Goal: Task Accomplishment & Management: Use online tool/utility

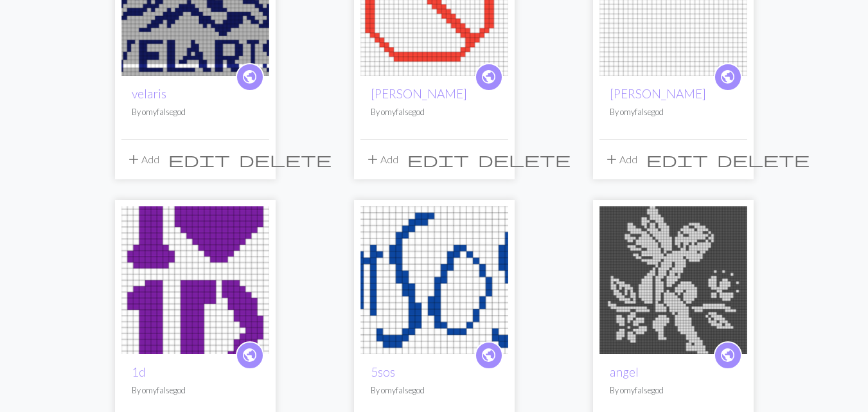
scroll to position [214, 0]
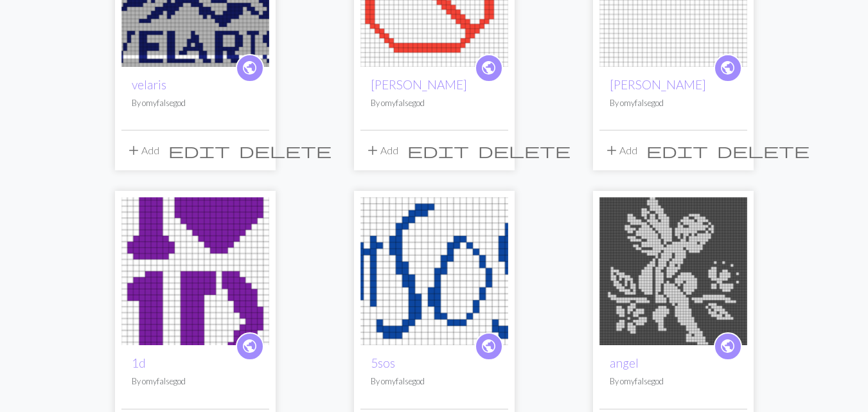
click at [415, 234] on img at bounding box center [434, 271] width 148 height 148
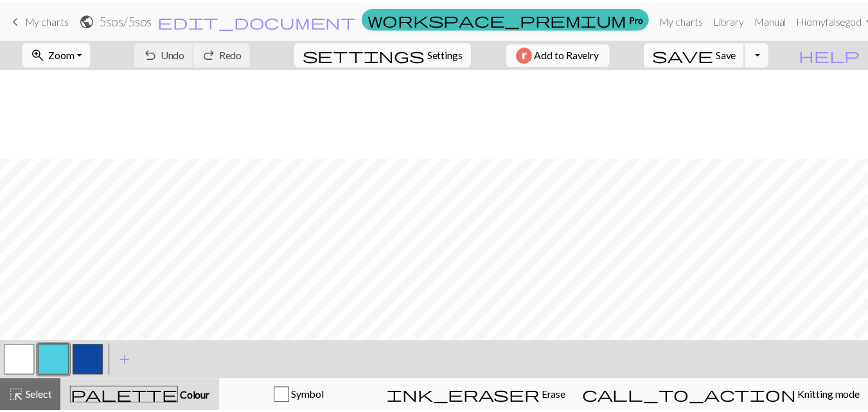
scroll to position [90, 0]
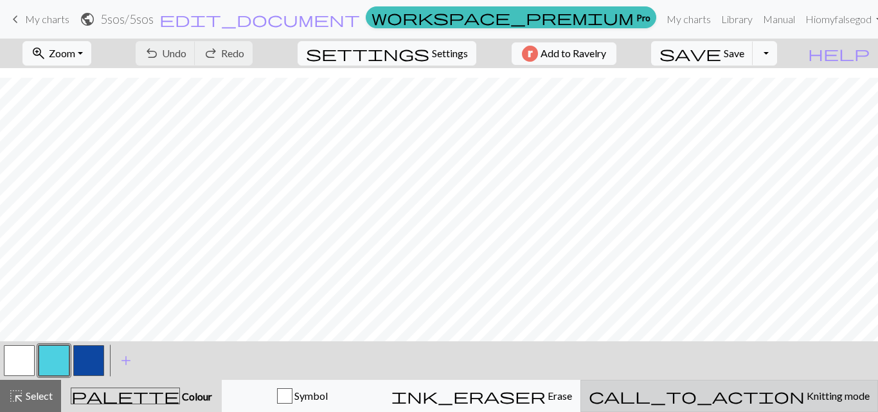
click at [748, 398] on span "call_to_action" at bounding box center [696, 396] width 216 height 18
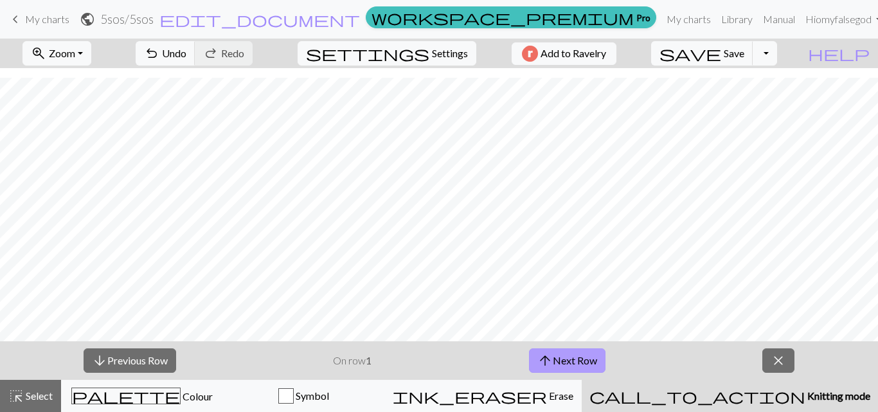
click at [564, 368] on button "arrow_upward Next Row" at bounding box center [567, 360] width 76 height 24
click at [15, 17] on span "keyboard_arrow_left" at bounding box center [15, 19] width 15 height 18
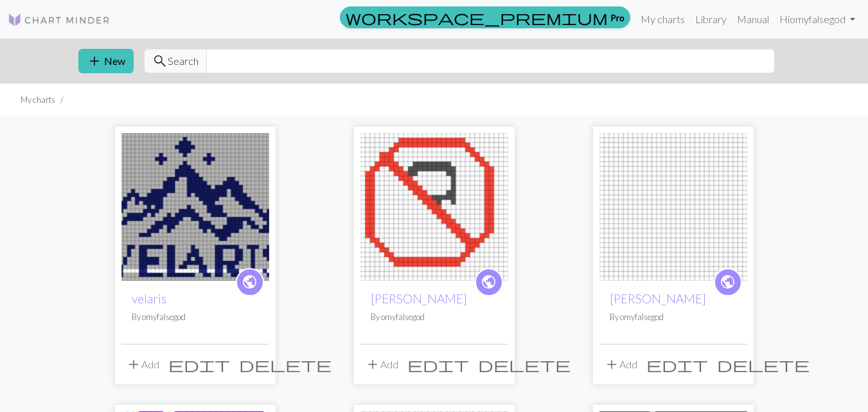
click at [185, 192] on img at bounding box center [195, 207] width 148 height 148
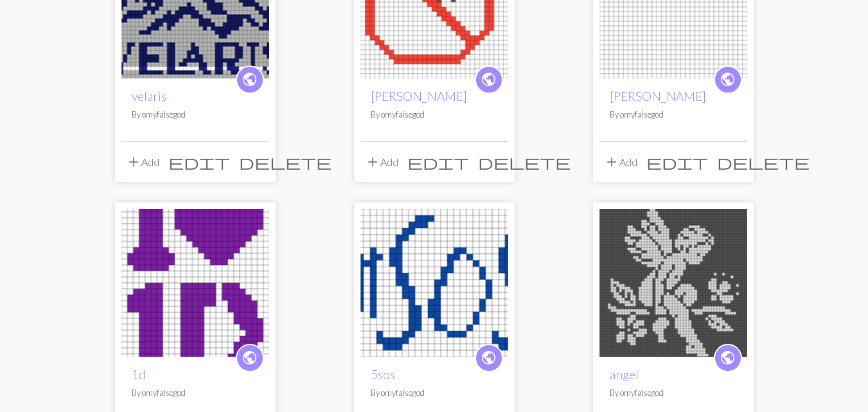
scroll to position [204, 0]
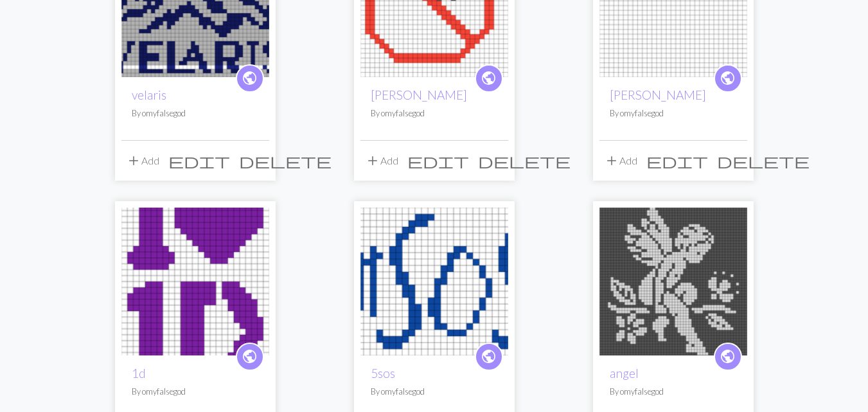
click at [409, 298] on img at bounding box center [434, 282] width 148 height 148
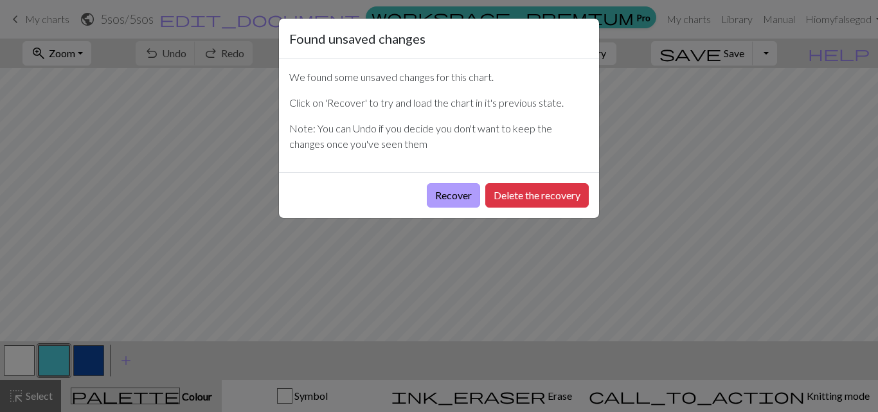
click at [445, 194] on button "Recover" at bounding box center [453, 195] width 53 height 24
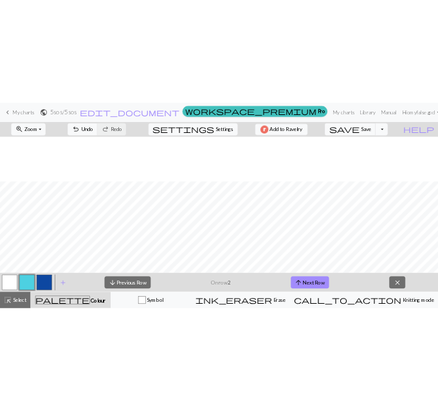
scroll to position [90, 0]
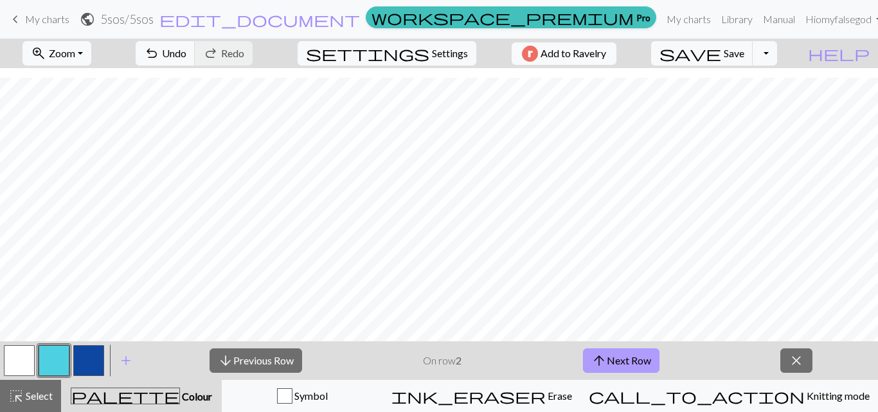
click at [633, 362] on button "arrow_upward Next Row" at bounding box center [621, 360] width 76 height 24
click at [612, 358] on button "arrow_upward Next Row" at bounding box center [621, 360] width 76 height 24
click at [637, 362] on button "arrow_upward Next Row" at bounding box center [621, 360] width 76 height 24
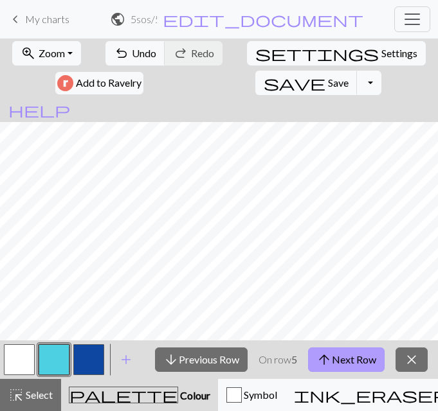
click at [316, 355] on span "arrow_upward" at bounding box center [323, 360] width 15 height 18
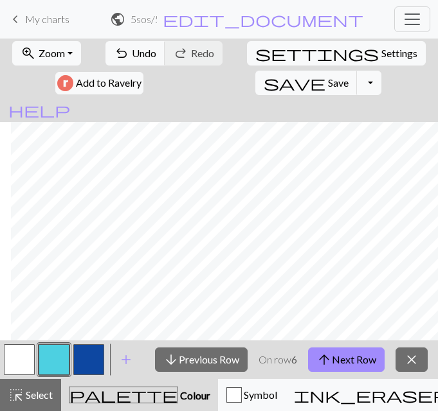
scroll to position [90, 272]
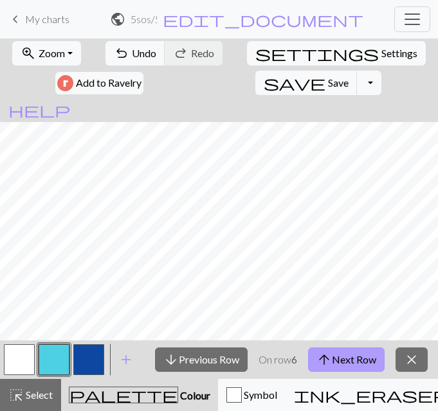
click at [339, 354] on button "arrow_upward Next Row" at bounding box center [346, 360] width 76 height 24
click at [315, 357] on button "arrow_upward Next Row" at bounding box center [346, 360] width 76 height 24
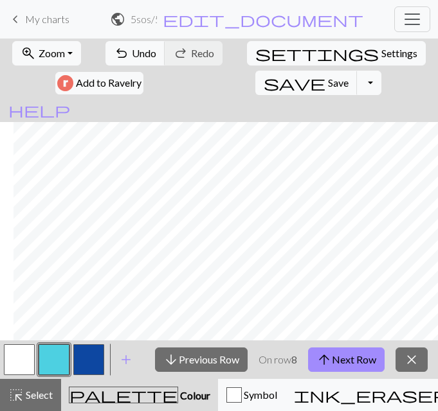
scroll to position [90, 290]
click at [353, 359] on button "arrow_upward Next Row" at bounding box center [346, 360] width 76 height 24
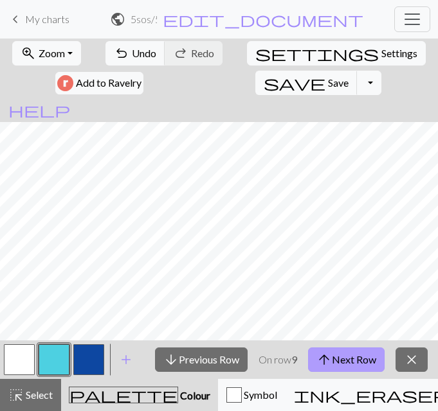
click at [323, 357] on span "arrow_upward" at bounding box center [323, 360] width 15 height 18
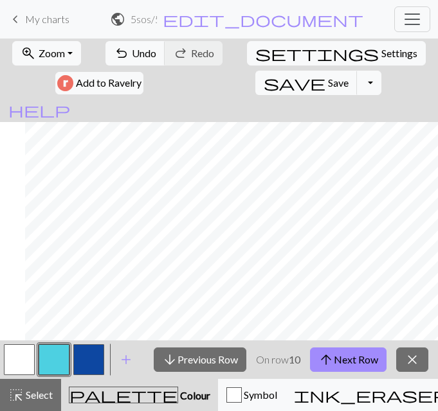
scroll to position [40, 290]
click at [322, 367] on span "arrow_upward" at bounding box center [325, 360] width 15 height 18
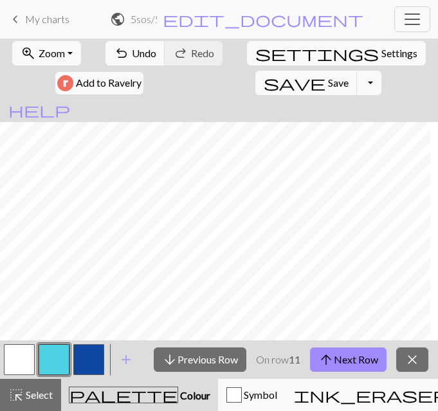
scroll to position [0, 0]
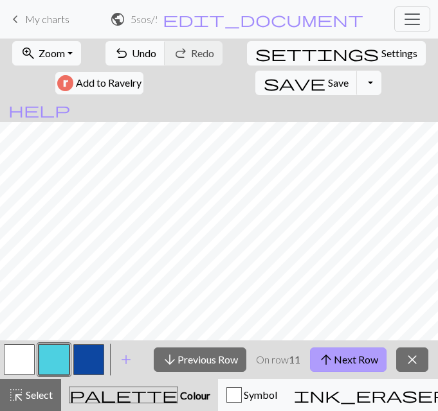
click at [339, 364] on button "arrow_upward Next Row" at bounding box center [348, 360] width 76 height 24
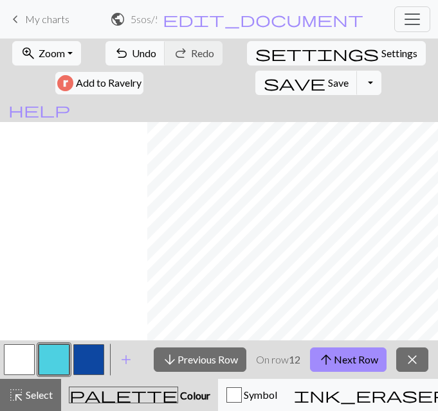
scroll to position [0, 290]
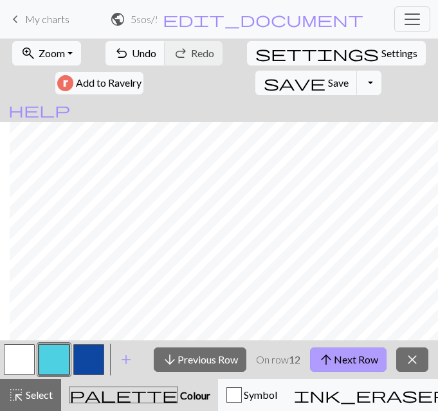
click at [358, 366] on button "arrow_upward Next Row" at bounding box center [348, 360] width 76 height 24
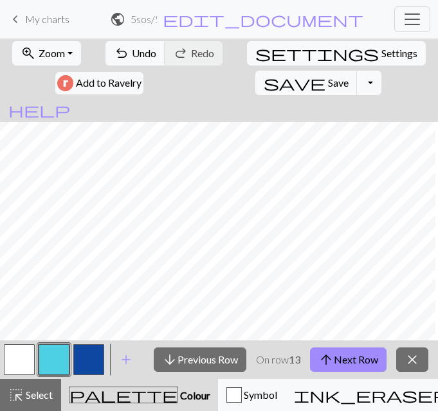
scroll to position [0, 0]
click at [324, 361] on span "arrow_upward" at bounding box center [325, 360] width 15 height 18
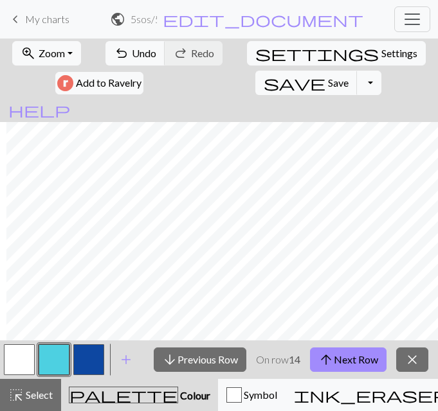
scroll to position [0, 290]
click at [329, 358] on span "arrow_upward" at bounding box center [325, 360] width 15 height 18
click at [339, 361] on button "arrow_upward Next Row" at bounding box center [348, 360] width 76 height 24
drag, startPoint x: 236, startPoint y: 340, endPoint x: 344, endPoint y: 353, distance: 108.0
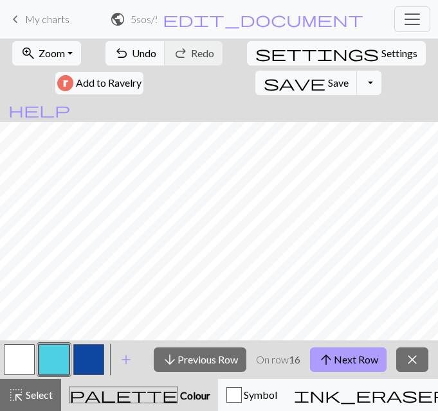
click at [344, 353] on div "arrow_downward Previous Row On row 16 arrow_upward Next Row close" at bounding box center [291, 359] width 294 height 39
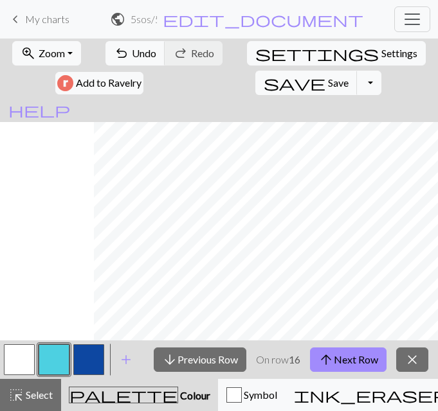
scroll to position [0, 290]
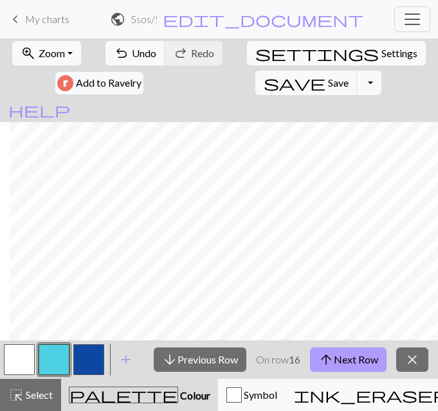
click at [340, 351] on button "arrow_upward Next Row" at bounding box center [348, 360] width 76 height 24
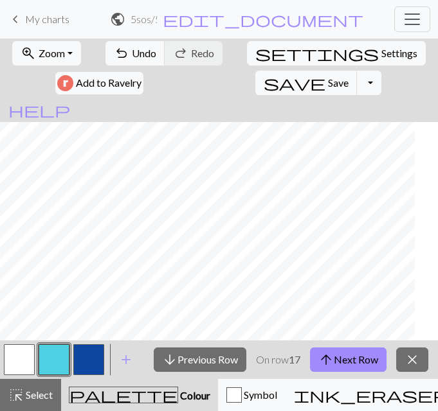
scroll to position [0, 0]
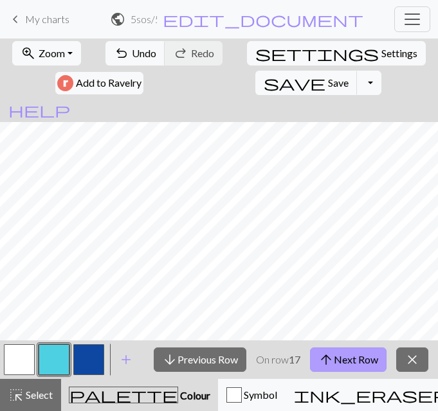
click at [339, 360] on button "arrow_upward Next Row" at bounding box center [348, 360] width 76 height 24
click at [333, 351] on span "arrow_upward" at bounding box center [325, 360] width 15 height 18
click at [325, 364] on span "arrow_upward" at bounding box center [325, 360] width 15 height 18
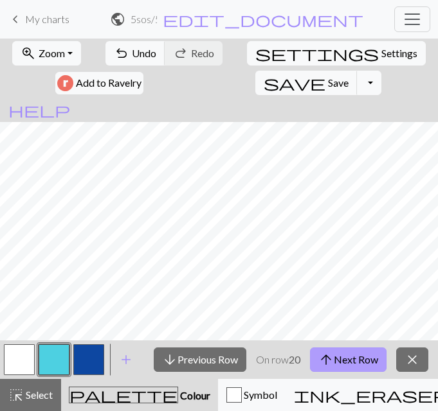
click at [340, 356] on button "arrow_upward Next Row" at bounding box center [348, 360] width 76 height 24
click at [341, 354] on button "arrow_upward Next Row" at bounding box center [348, 360] width 76 height 24
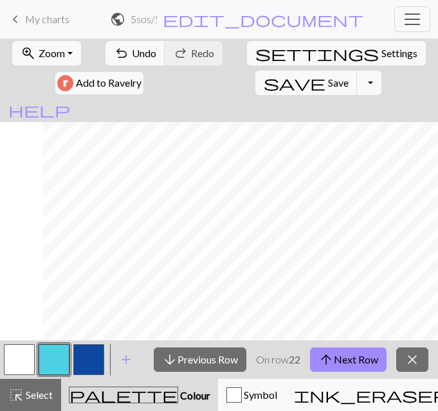
scroll to position [0, 290]
